Goal: Transaction & Acquisition: Book appointment/travel/reservation

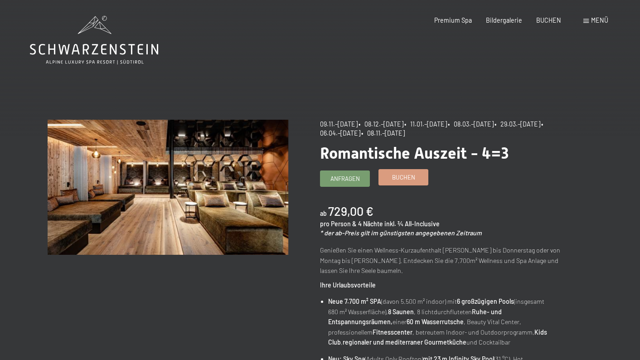
click at [406, 182] on link "Buchen" at bounding box center [403, 177] width 49 height 15
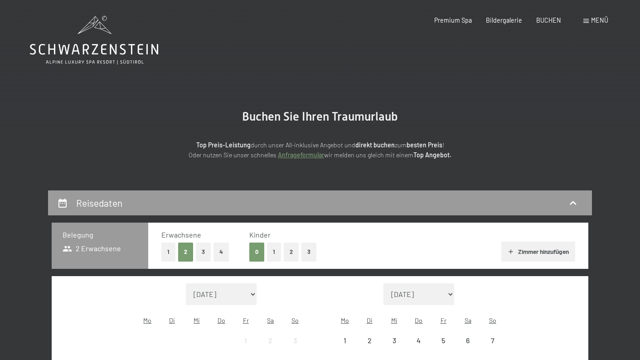
select select "2025-11-01"
select select "2025-12-01"
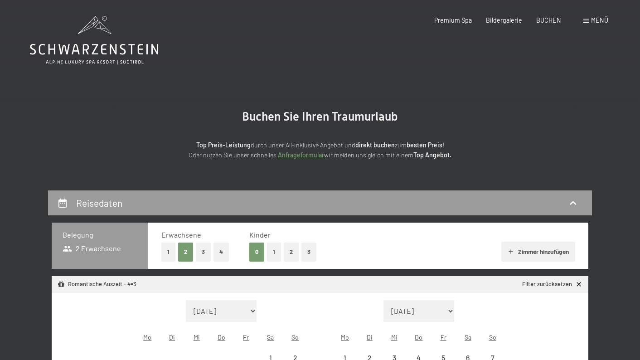
scroll to position [72, 0]
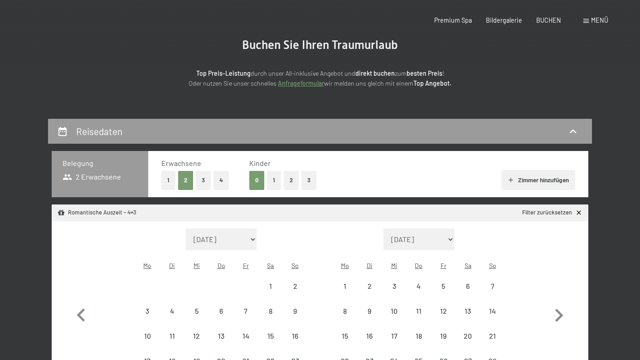
select select "2025-11-01"
select select "2025-12-01"
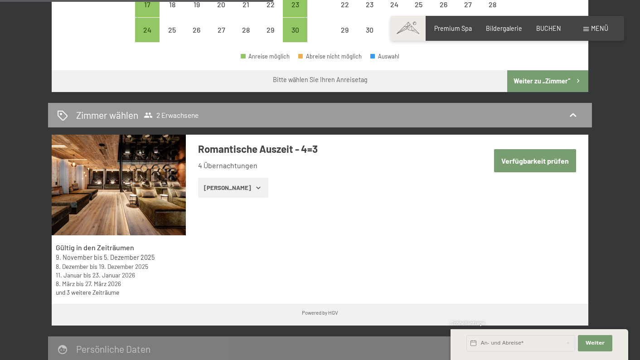
scroll to position [265, 0]
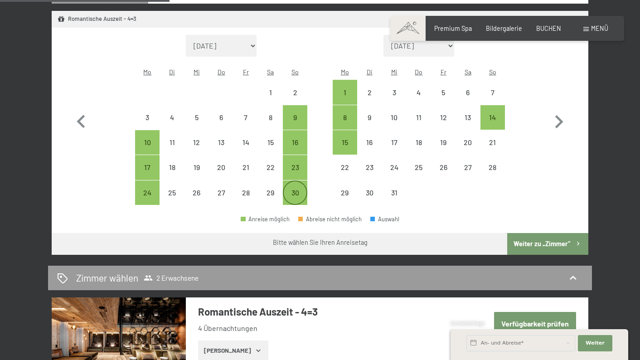
click at [291, 189] on div "30" at bounding box center [295, 200] width 23 height 23
select select "2025-11-01"
select select "2025-12-01"
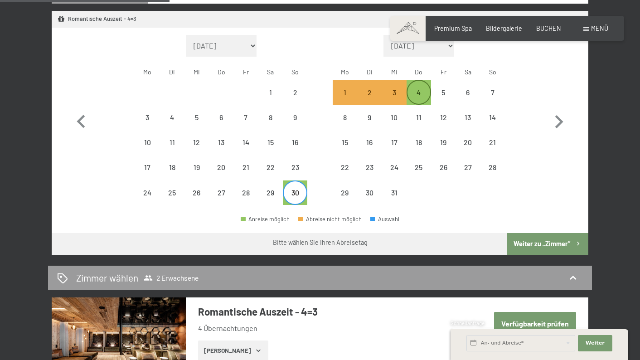
click at [420, 89] on div "4" at bounding box center [419, 100] width 23 height 23
select select "2025-11-01"
select select "2025-12-01"
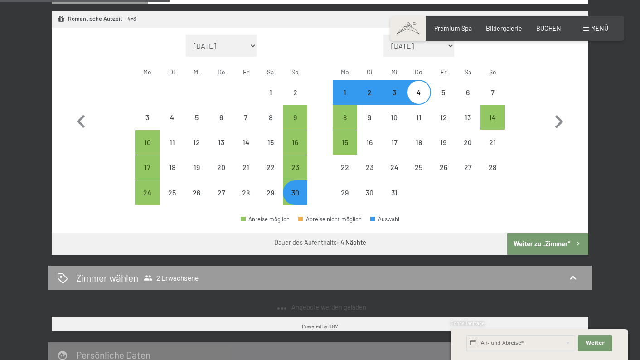
select select "2025-11-01"
select select "2025-12-01"
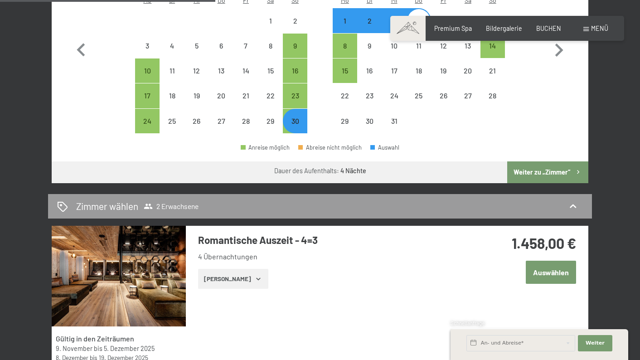
scroll to position [409, 0]
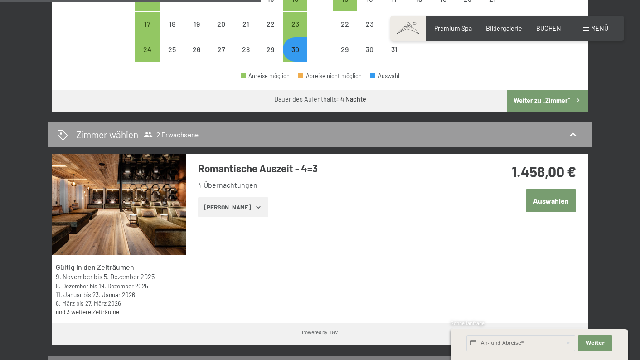
click at [255, 204] on icon "button" at bounding box center [258, 207] width 7 height 7
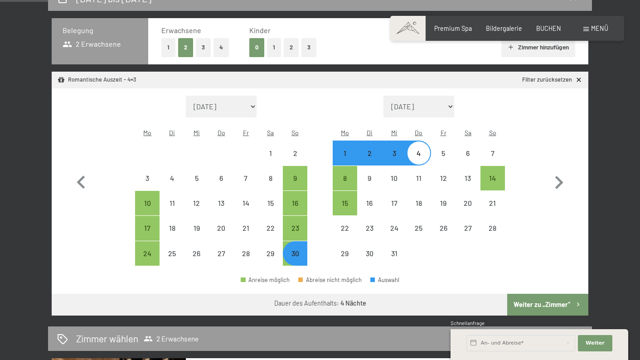
scroll to position [203, 0]
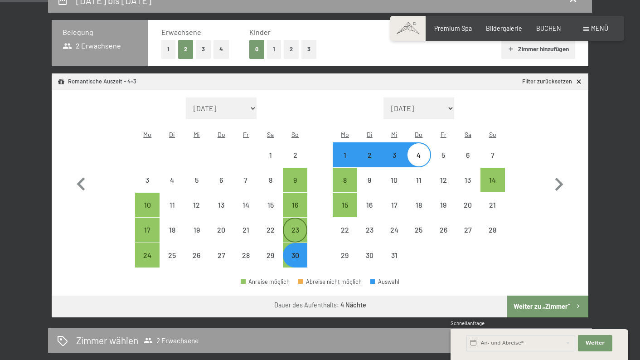
click at [302, 226] on div "23" at bounding box center [295, 237] width 23 height 23
select select "2025-11-01"
select select "2025-12-01"
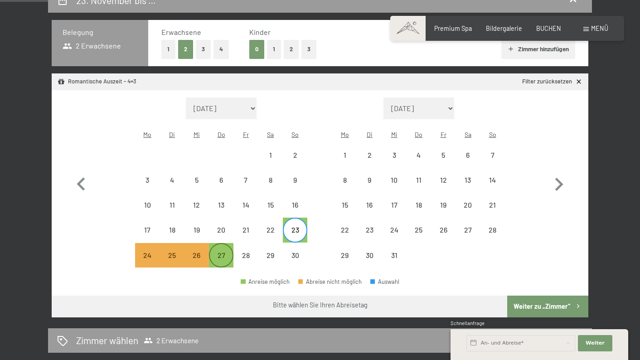
click at [222, 252] on div "27" at bounding box center [221, 263] width 23 height 23
select select "2025-11-01"
select select "2025-12-01"
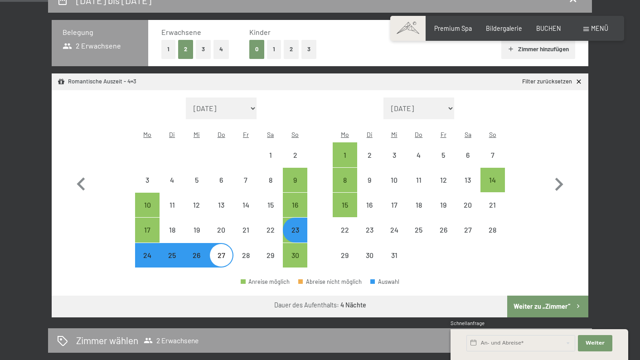
select select "2025-11-01"
select select "2025-12-01"
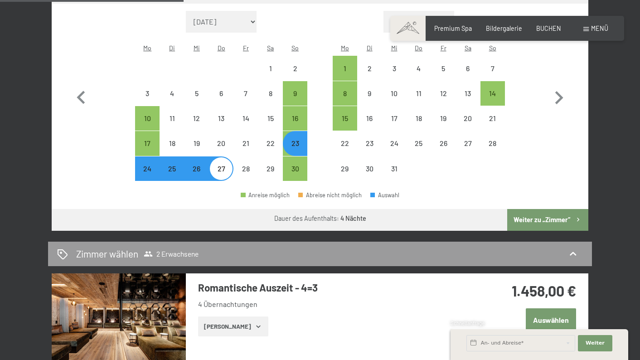
scroll to position [287, 0]
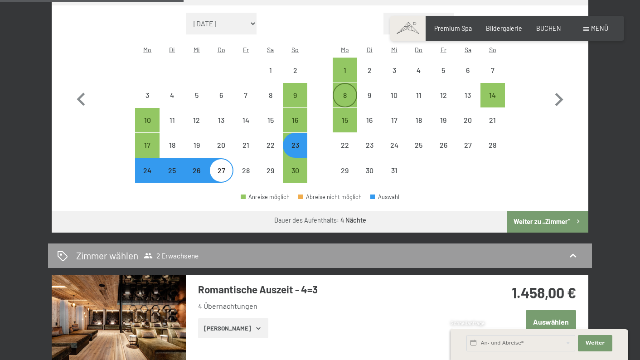
click at [343, 92] on div "8" at bounding box center [345, 103] width 23 height 23
select select "2025-11-01"
select select "2025-12-01"
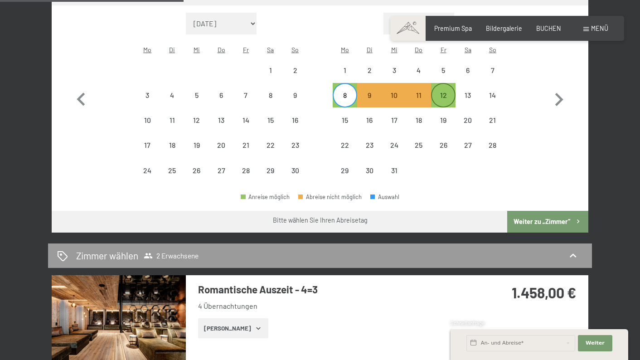
click at [449, 92] on div "12" at bounding box center [443, 103] width 23 height 23
select select "2025-11-01"
select select "2025-12-01"
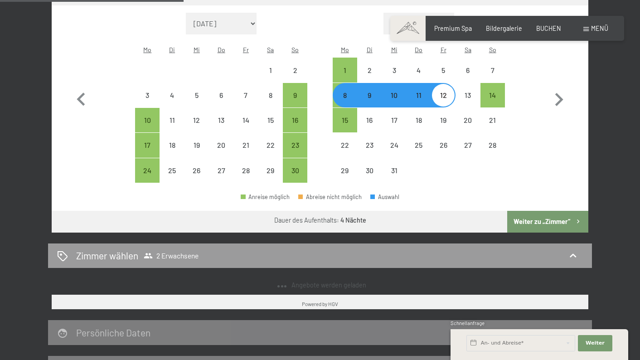
select select "2025-11-01"
select select "2025-12-01"
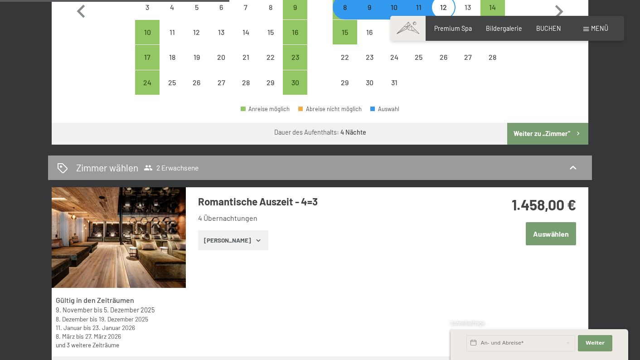
scroll to position [0, 0]
